Goal: Contribute content

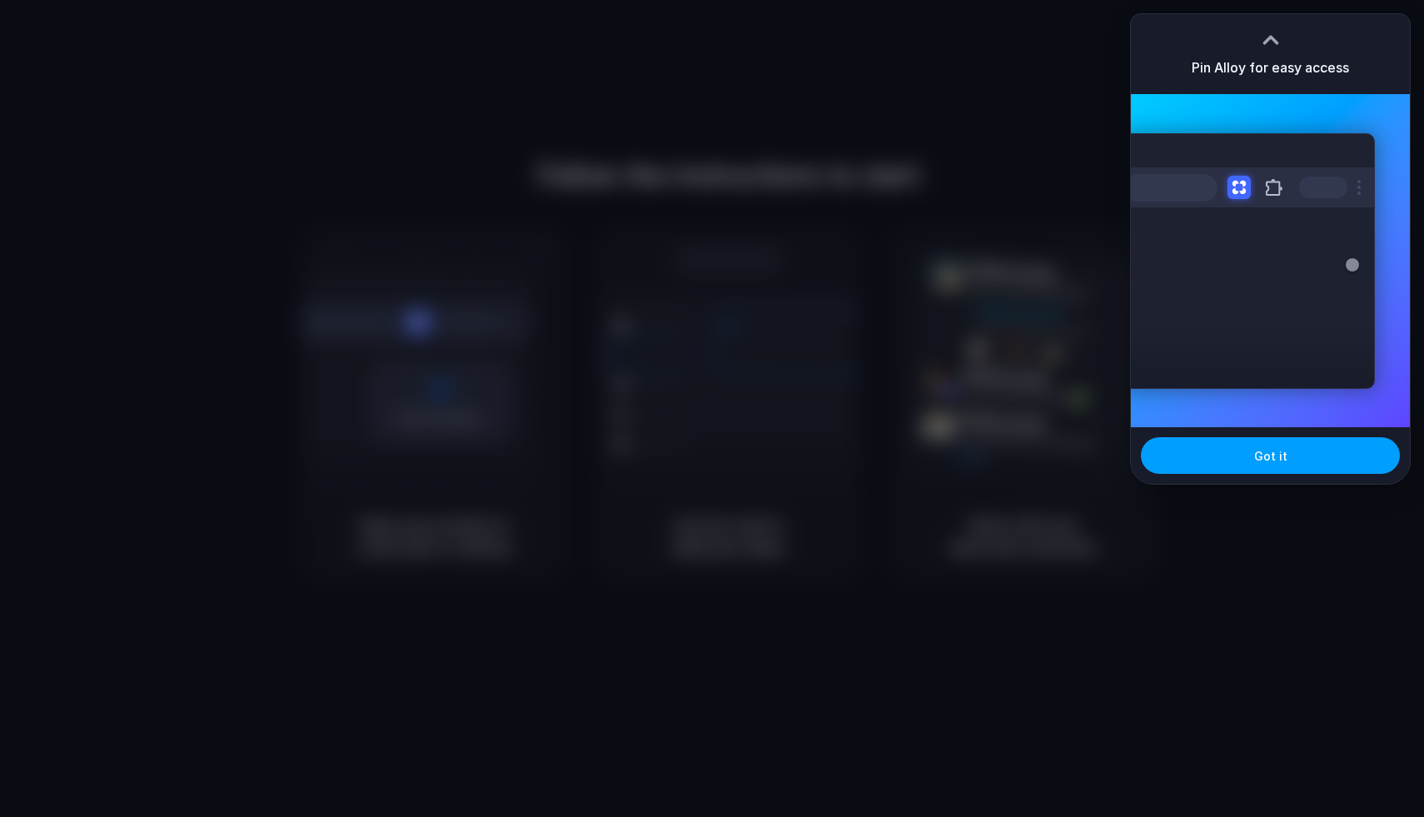
click at [1244, 460] on button "Got it" at bounding box center [1270, 455] width 259 height 37
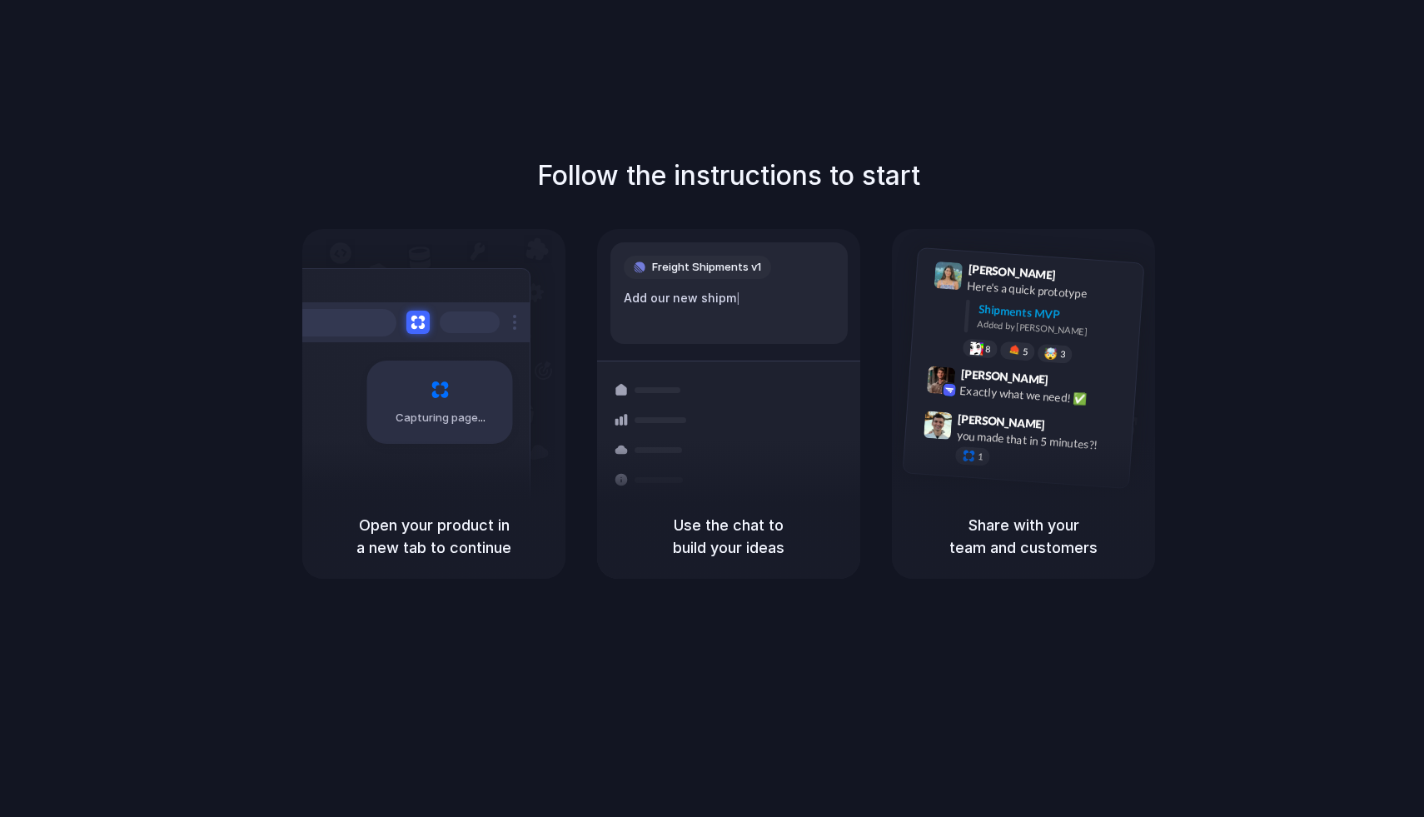
click at [1212, 470] on div "Follow the instructions to start Capturing page Open your product in a new tab …" at bounding box center [729, 367] width 1424 height 423
click at [1041, 409] on div "Max Meyer 9:42 AM Exactly what we need! ✅" at bounding box center [1022, 389] width 228 height 61
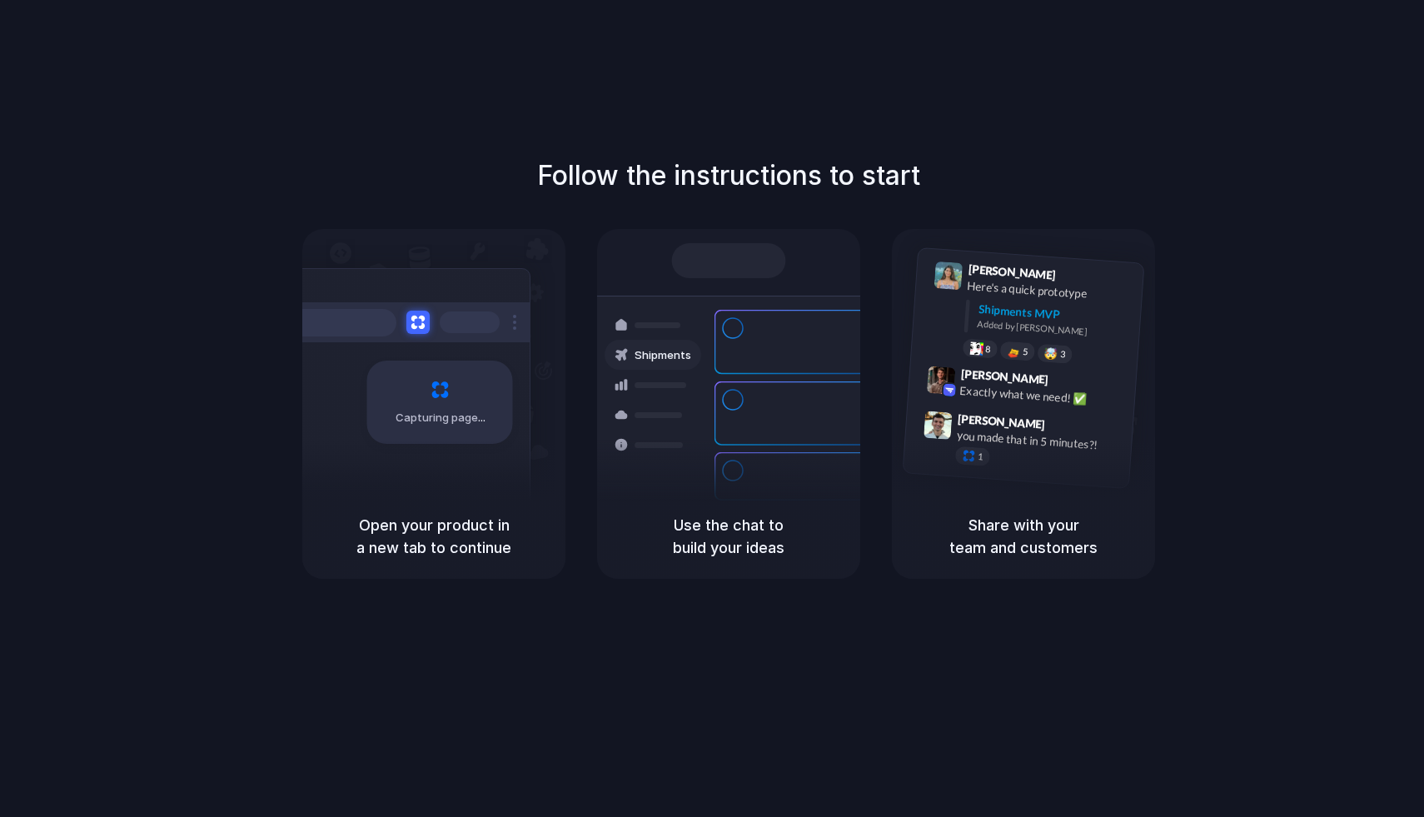
click at [712, 409] on div at bounding box center [712, 409] width 0 height 0
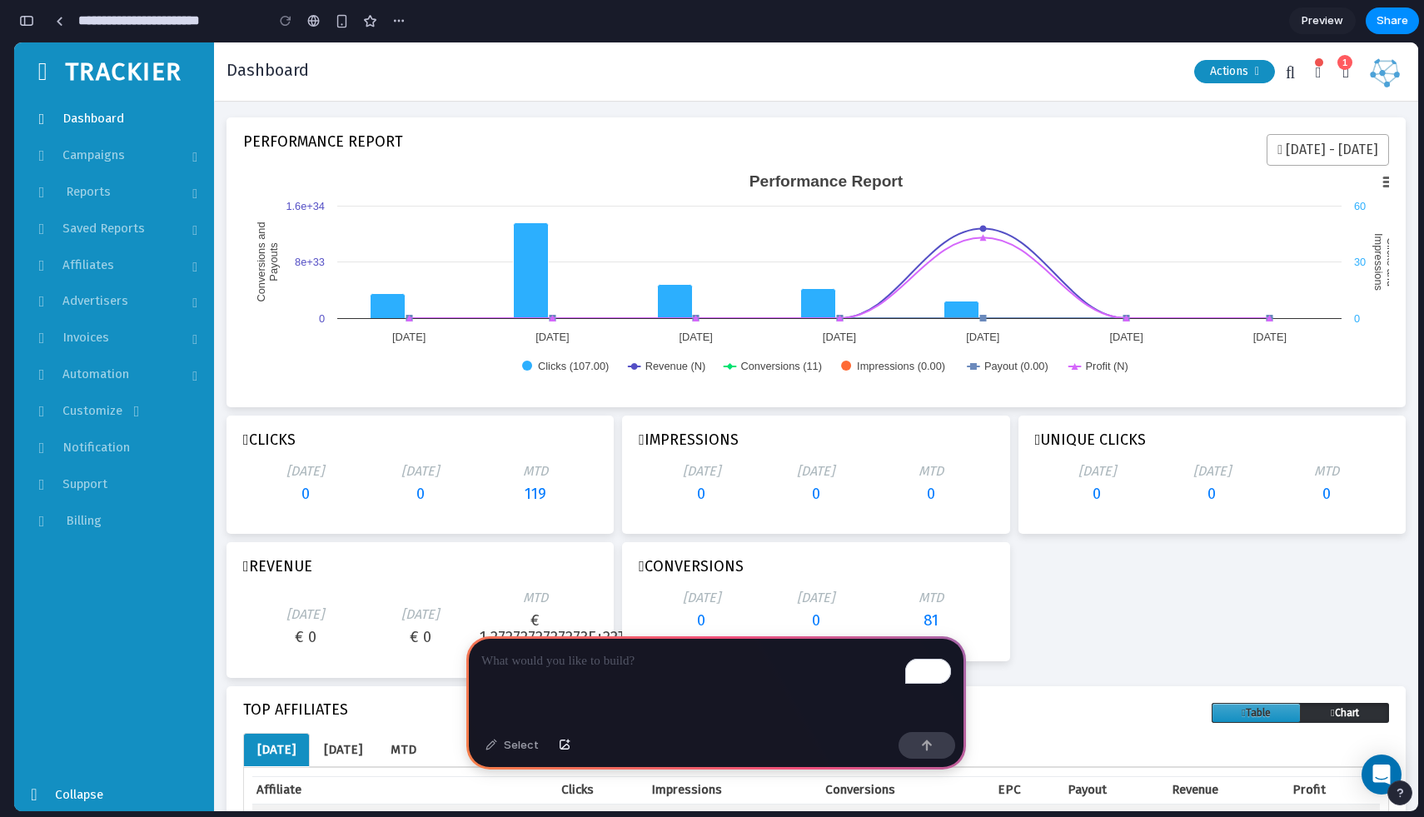
click at [689, 653] on p "To enrich screen reader interactions, please activate Accessibility in Grammarl…" at bounding box center [716, 661] width 470 height 20
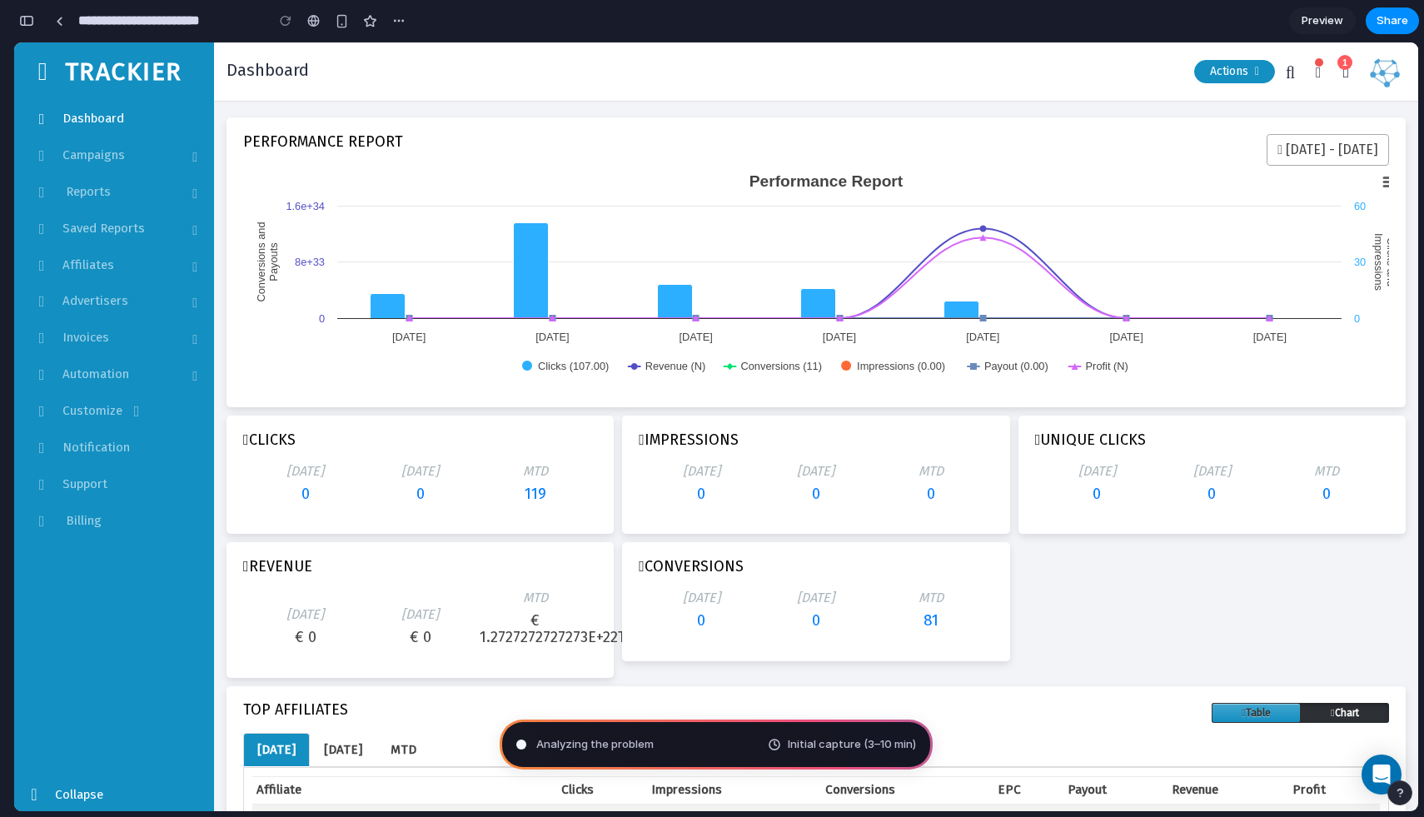
click at [644, 743] on span "Analyzing the problem" at bounding box center [594, 744] width 117 height 17
click at [667, 756] on div "Analyzing the problem Initial capture (3–10 min)" at bounding box center [716, 744] width 433 height 50
